Goal: Transaction & Acquisition: Subscribe to service/newsletter

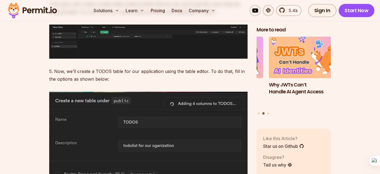
scroll to position [1298, 0]
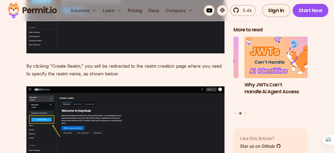
scroll to position [1580, 0]
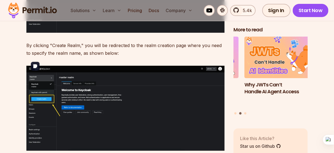
drag, startPoint x: 104, startPoint y: 123, endPoint x: 91, endPoint y: 109, distance: 19.1
click at [91, 109] on img at bounding box center [125, 108] width 198 height 85
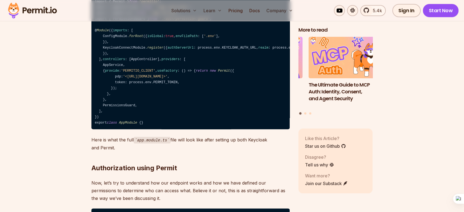
scroll to position [5221, 0]
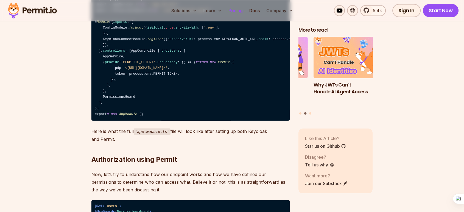
click at [229, 12] on link "Pricing" at bounding box center [235, 10] width 19 height 11
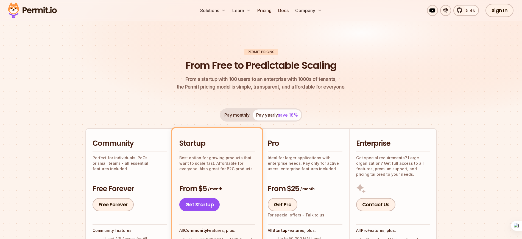
scroll to position [5, 0]
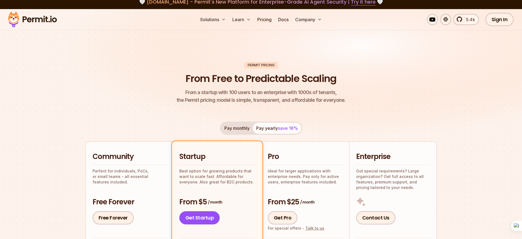
click at [221, 128] on button "Pay monthly" at bounding box center [237, 128] width 32 height 11
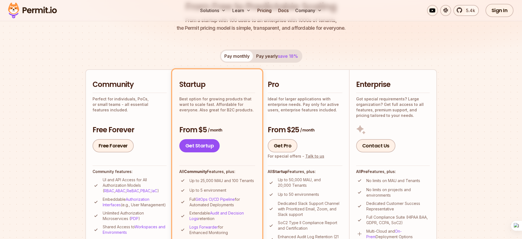
scroll to position [65, 0]
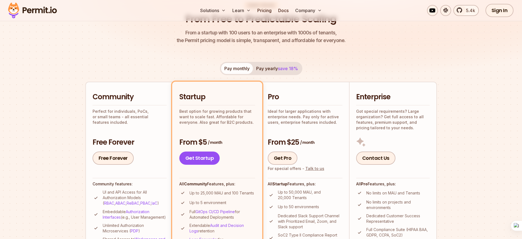
click at [277, 64] on button "Pay yearly save 18%" at bounding box center [277, 68] width 48 height 11
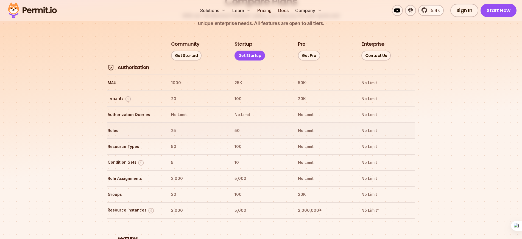
scroll to position [639, 0]
